Goal: Navigation & Orientation: Find specific page/section

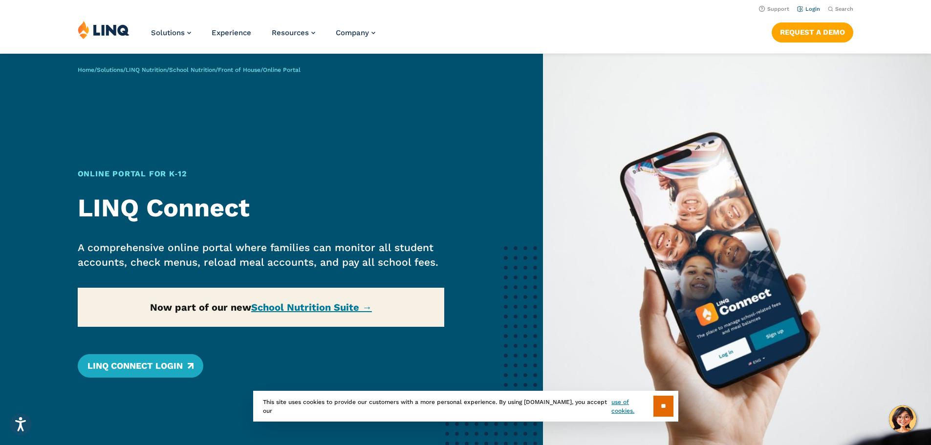
click at [809, 10] on link "Login" at bounding box center [808, 9] width 23 height 6
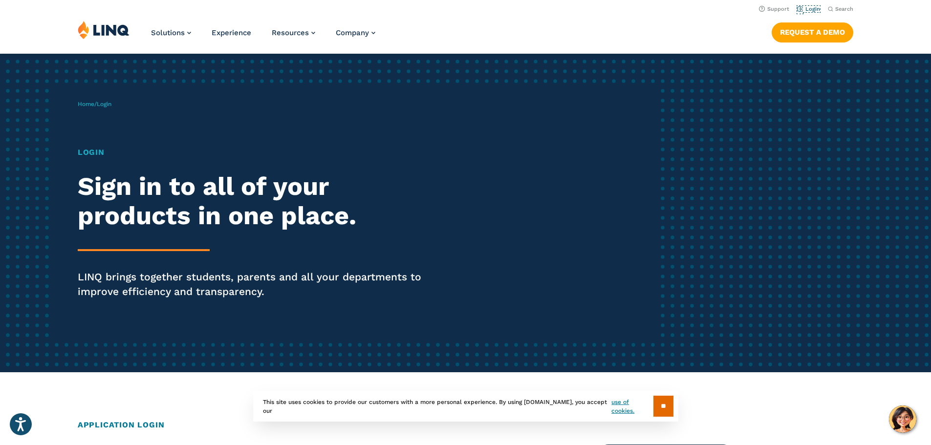
click at [809, 10] on link "Login" at bounding box center [808, 9] width 23 height 6
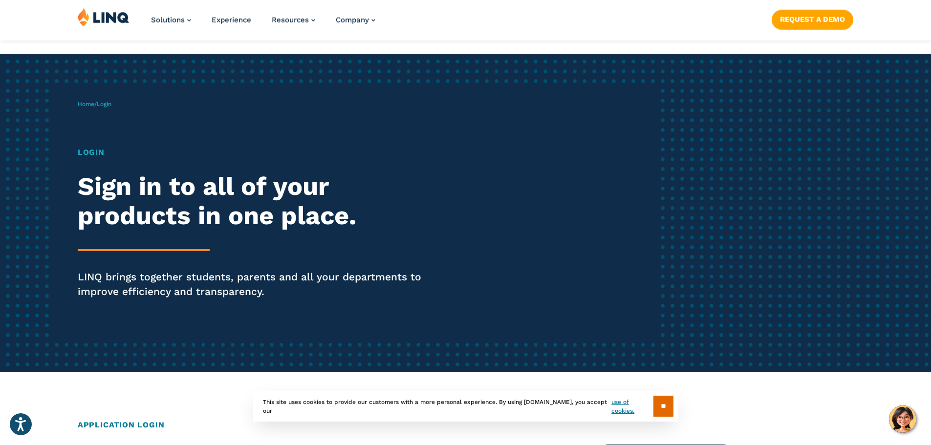
scroll to position [779, 0]
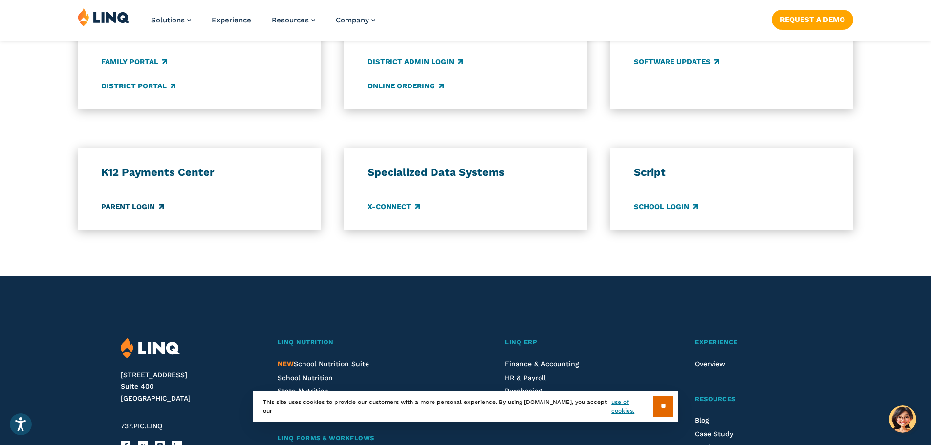
click at [116, 207] on link "Parent Login" at bounding box center [132, 206] width 63 height 11
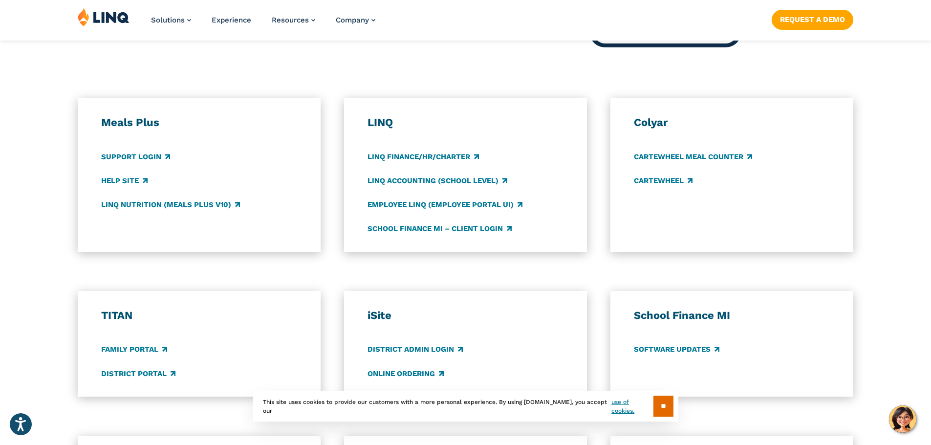
scroll to position [493, 0]
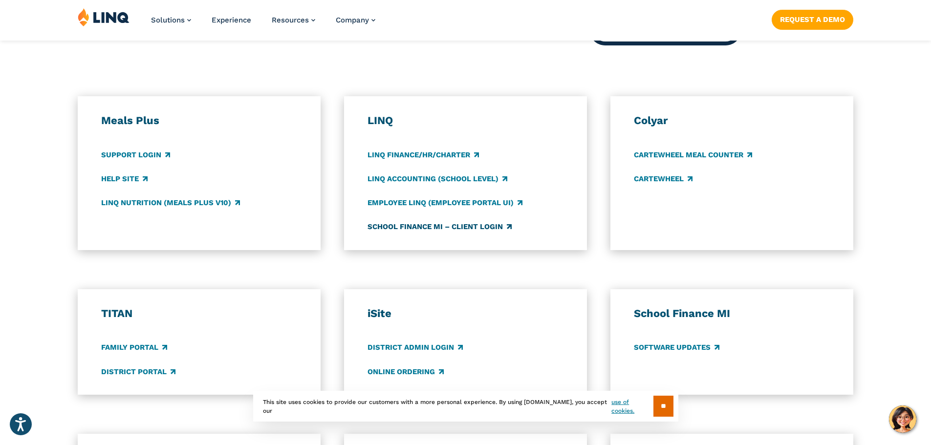
click at [448, 229] on link "School Finance MI – Client Login" at bounding box center [440, 226] width 144 height 11
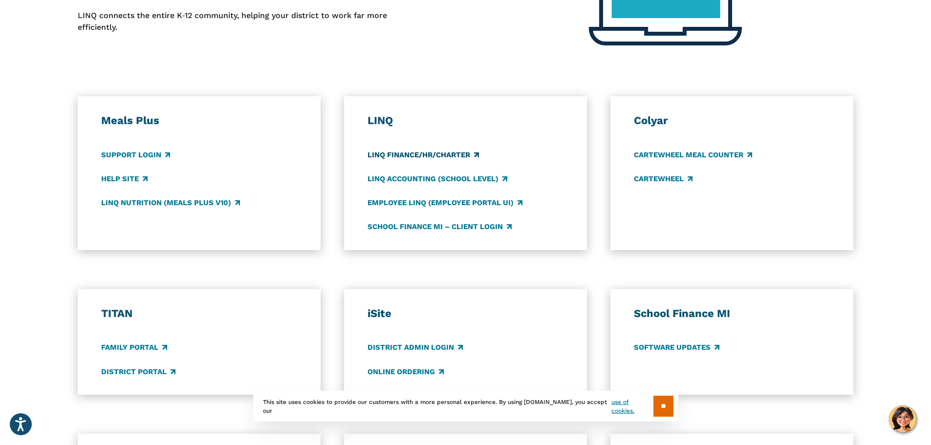
click at [398, 155] on link "LINQ Finance/HR/Charter" at bounding box center [423, 155] width 111 height 11
click at [411, 176] on link "LINQ Accounting (school level)" at bounding box center [438, 179] width 140 height 11
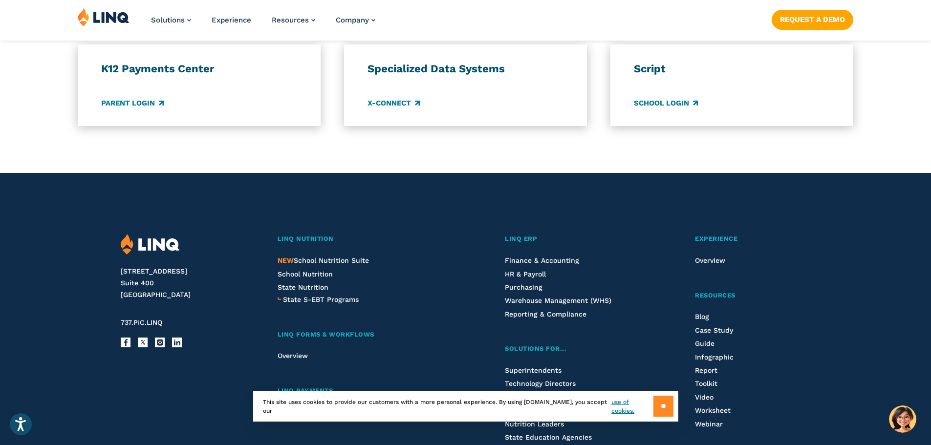
click at [663, 413] on input "**" at bounding box center [663, 406] width 20 height 21
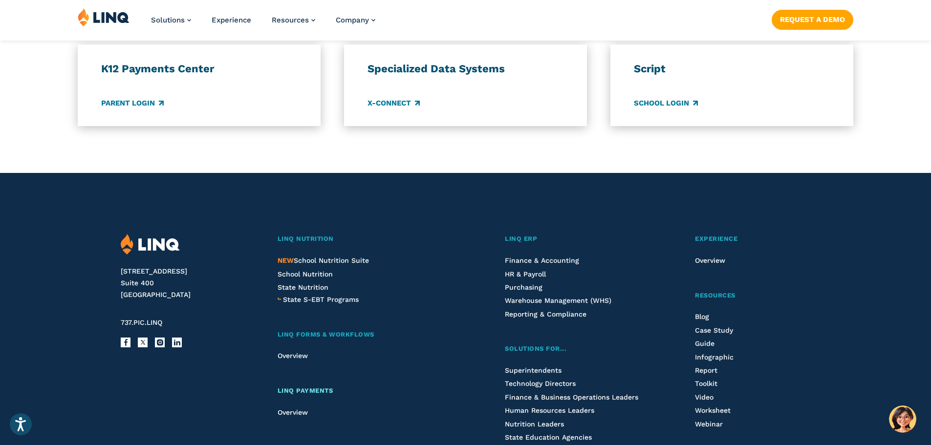
click at [319, 390] on span "LINQ Payments" at bounding box center [306, 390] width 56 height 7
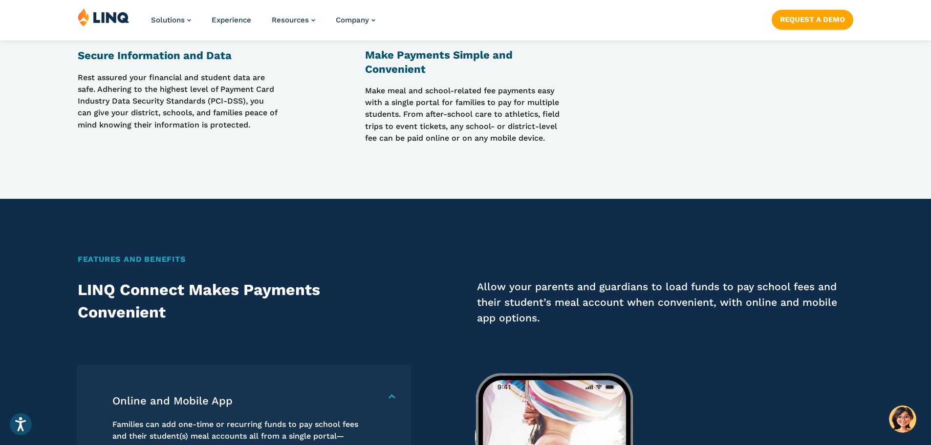
scroll to position [1559, 0]
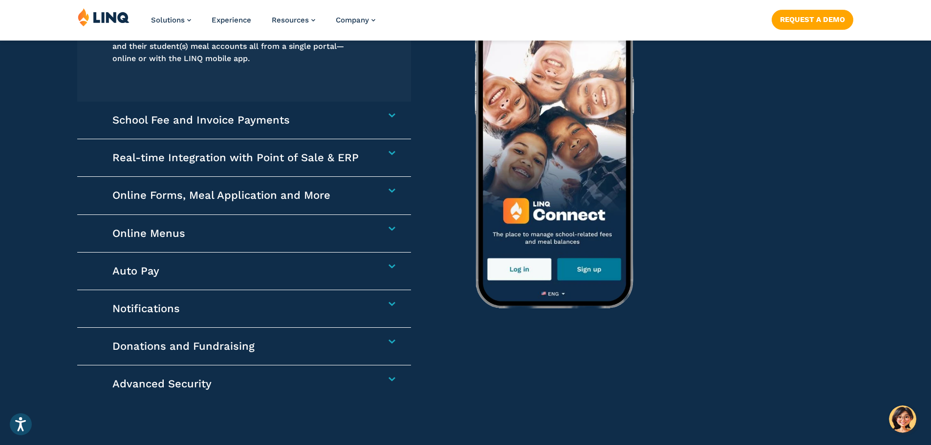
click at [366, 117] on h4 "School Fee and Invoice Payments" at bounding box center [238, 120] width 253 height 14
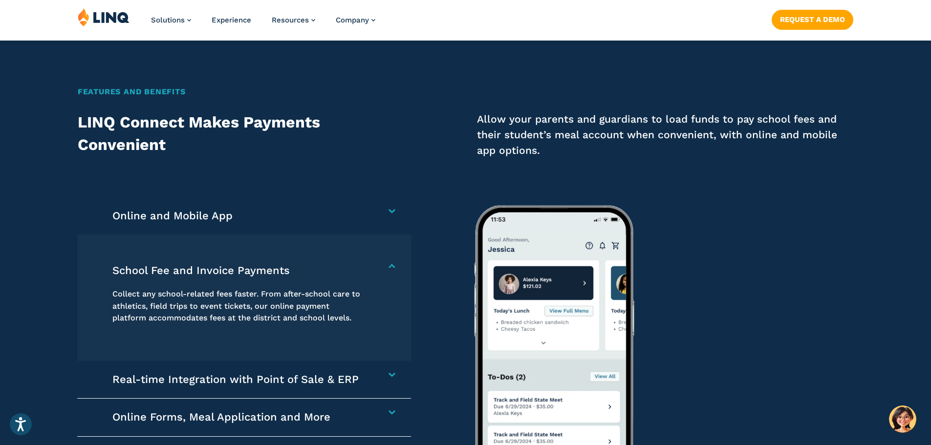
scroll to position [1344, 0]
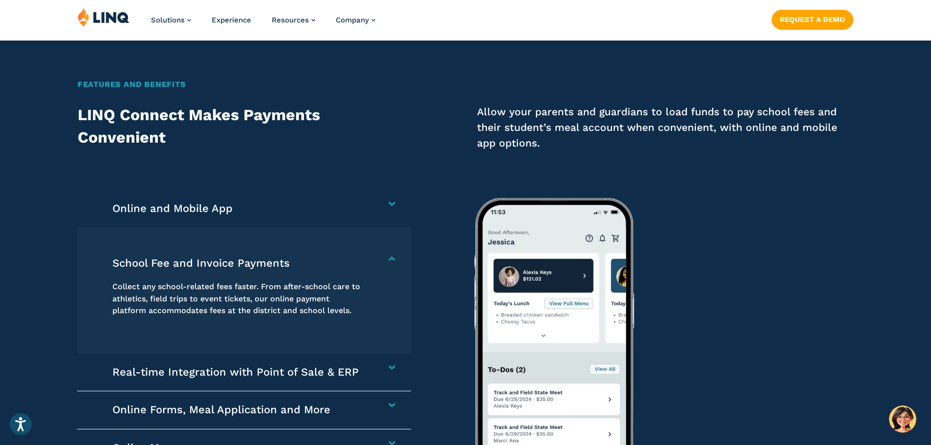
click at [366, 203] on h4 "Online and Mobile App" at bounding box center [238, 209] width 253 height 14
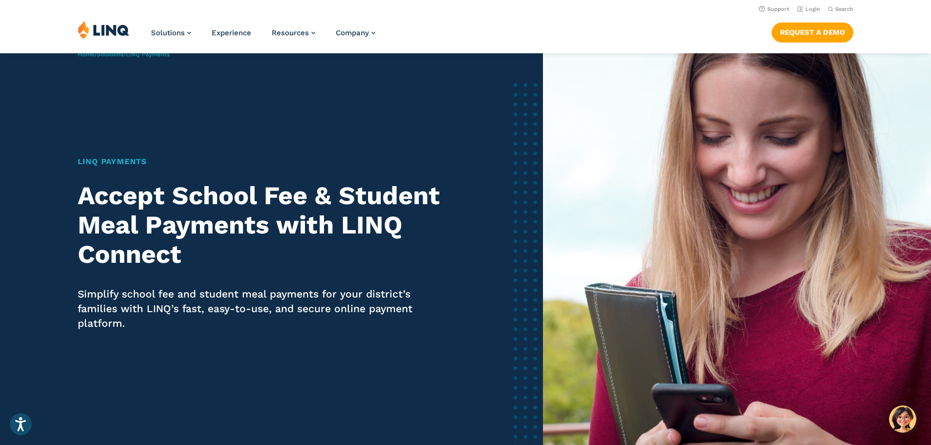
scroll to position [0, 0]
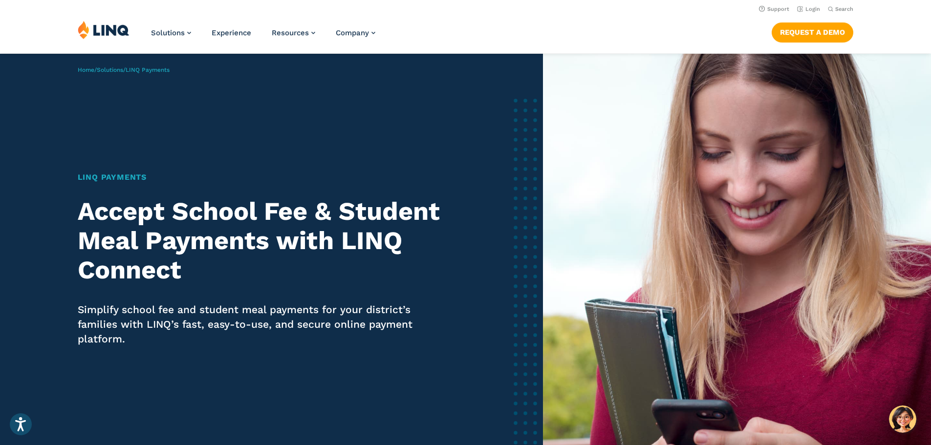
click at [117, 178] on h1 "LINQ Payments" at bounding box center [261, 178] width 367 height 12
click at [100, 30] on img at bounding box center [104, 30] width 52 height 19
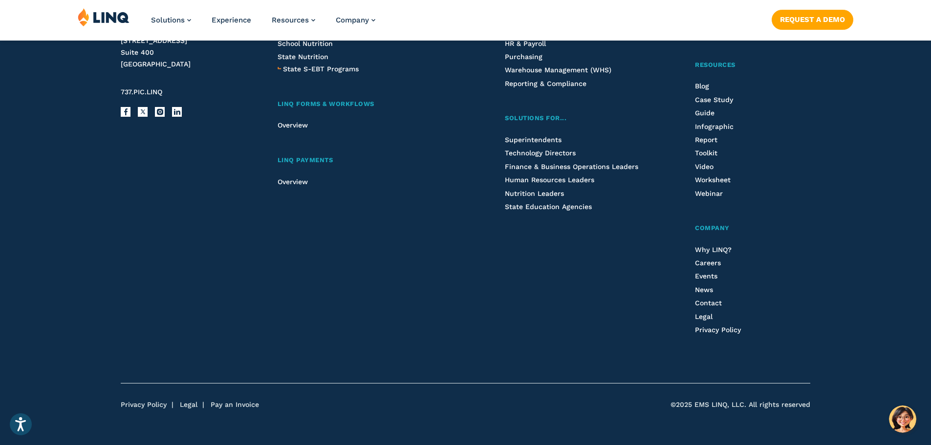
scroll to position [2611, 0]
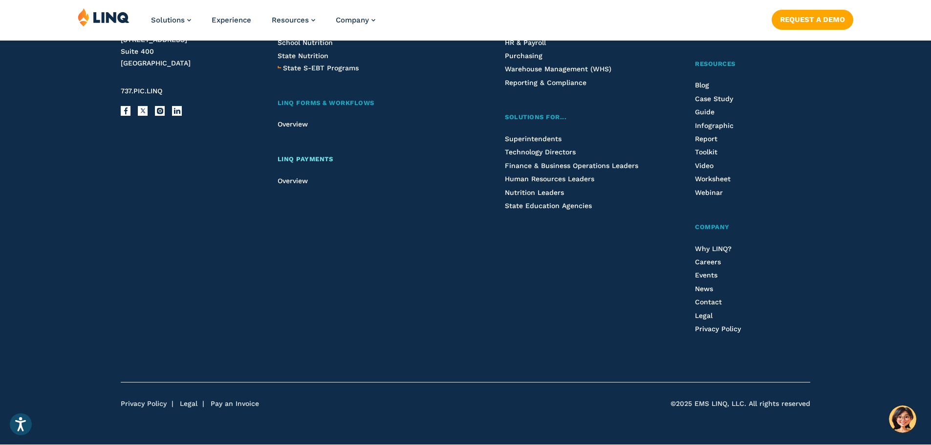
click at [295, 159] on span "LINQ Payments" at bounding box center [306, 158] width 56 height 7
